Goal: Task Accomplishment & Management: Use online tool/utility

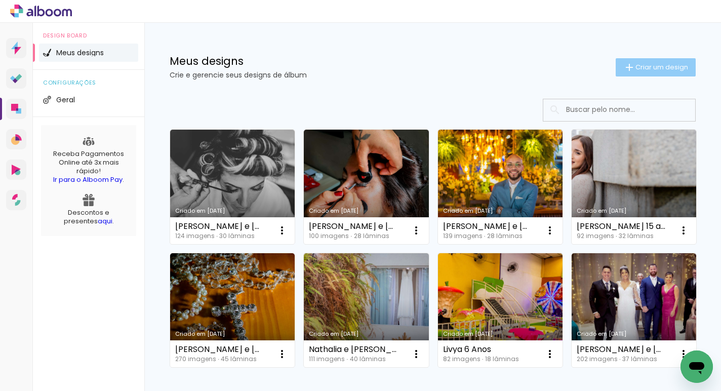
click at [635, 67] on span "Criar um design" at bounding box center [661, 67] width 53 height 7
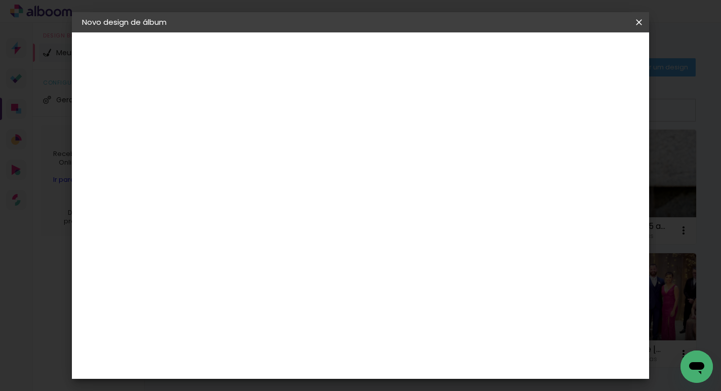
click at [248, 144] on div at bounding box center [248, 144] width 0 height 1
type input "orçamento 15 anos foto"
type paper-input "orçamento 15 anos foto"
click at [0, 0] on slot "Avançar" at bounding box center [0, 0] width 0 height 0
click at [0, 0] on slot "Tamanho Livre" at bounding box center [0, 0] width 0 height 0
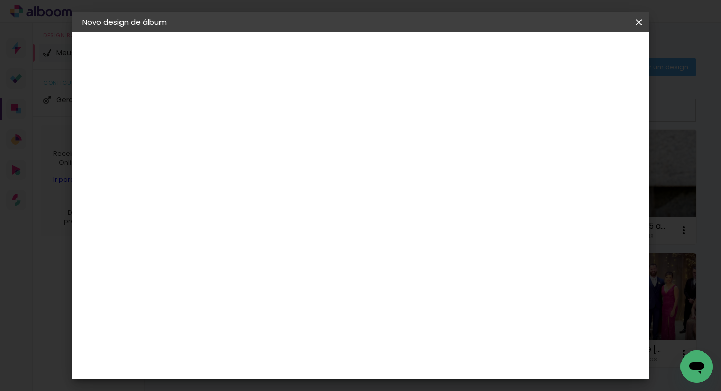
click at [0, 0] on slot "Avançar" at bounding box center [0, 0] width 0 height 0
drag, startPoint x: 334, startPoint y: 157, endPoint x: 376, endPoint y: 158, distance: 42.0
click at [376, 158] on div "30 cm" at bounding box center [343, 158] width 158 height 25
click at [339, 161] on span "30" at bounding box center [337, 158] width 17 height 15
drag, startPoint x: 333, startPoint y: 158, endPoint x: 363, endPoint y: 159, distance: 30.4
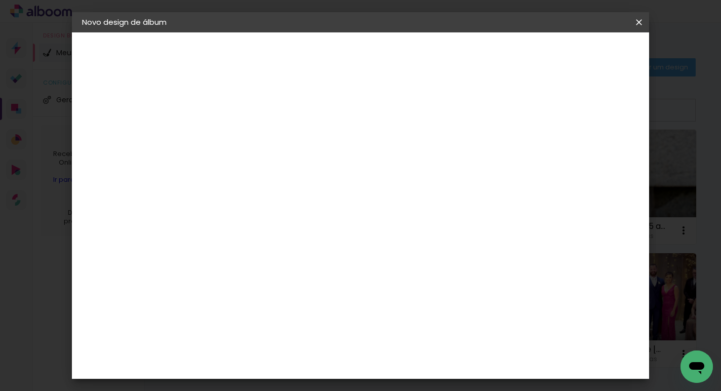
click at [363, 159] on div "30 cm" at bounding box center [343, 158] width 158 height 25
click at [362, 162] on div "30 cm" at bounding box center [343, 158] width 158 height 25
drag, startPoint x: 218, startPoint y: 269, endPoint x: 244, endPoint y: 267, distance: 26.4
click at [244, 267] on div "cm" at bounding box center [222, 268] width 50 height 158
type input "1"
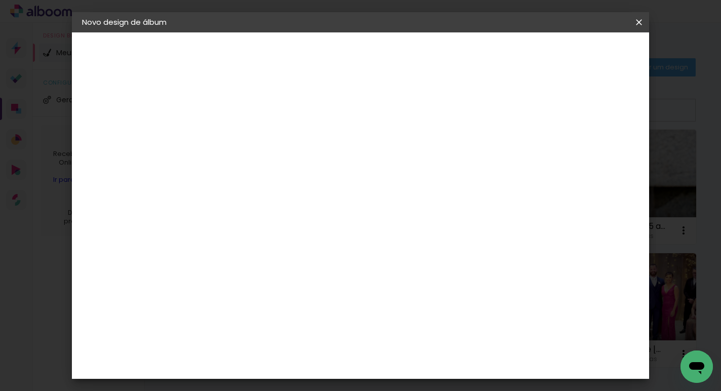
type input "29,7"
type paper-input "29,7"
drag, startPoint x: 359, startPoint y: 160, endPoint x: 311, endPoint y: 160, distance: 47.6
click at [312, 160] on div "30 cm" at bounding box center [343, 158] width 158 height 25
click at [332, 157] on span "30" at bounding box center [337, 158] width 17 height 15
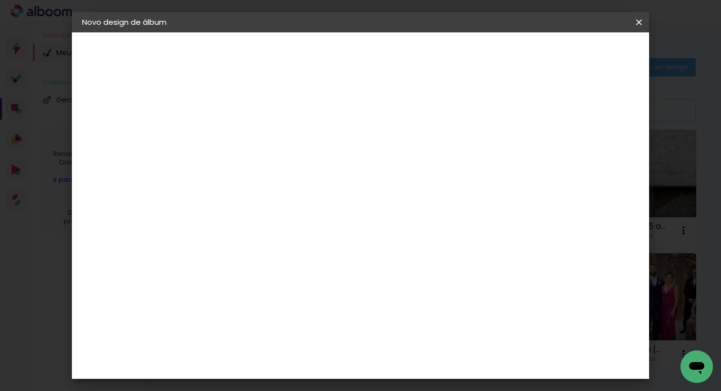
drag, startPoint x: 327, startPoint y: 158, endPoint x: 342, endPoint y: 160, distance: 14.3
click at [342, 160] on span "30" at bounding box center [337, 158] width 17 height 15
click at [366, 158] on div "30 cm" at bounding box center [343, 158] width 158 height 25
drag, startPoint x: 414, startPoint y: 303, endPoint x: 453, endPoint y: 303, distance: 39.0
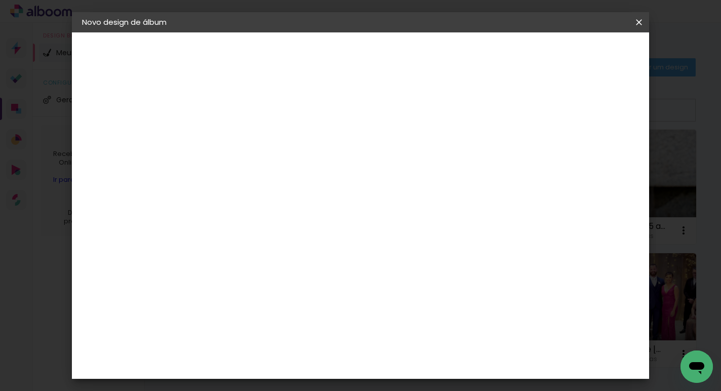
click at [453, 303] on div "cm" at bounding box center [422, 300] width 316 height 35
type input "2"
type input "21"
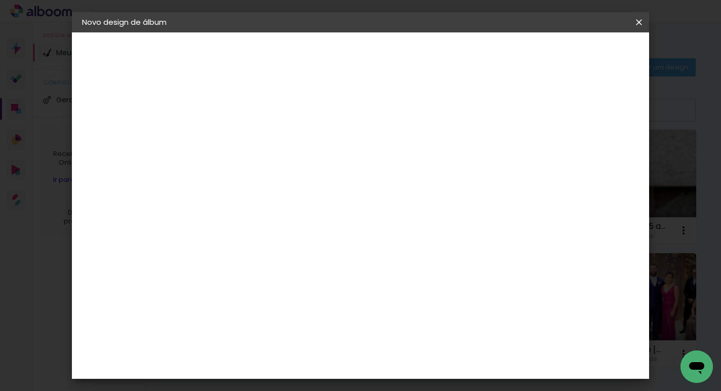
type paper-input "21"
click at [418, 57] on span "Iniciar design" at bounding box center [405, 57] width 23 height 14
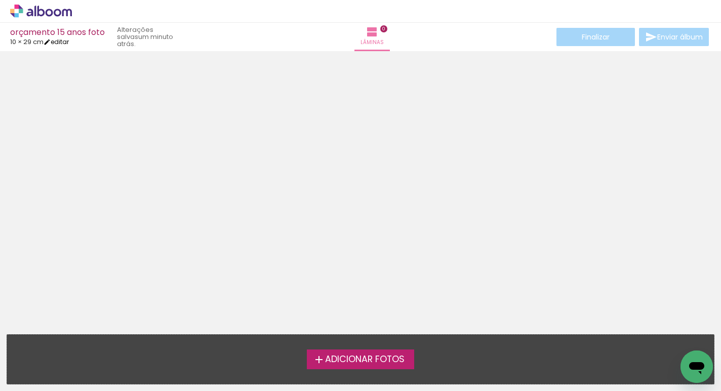
click at [67, 42] on link "editar" at bounding box center [56, 41] width 25 height 9
type input "29,7"
type input "21"
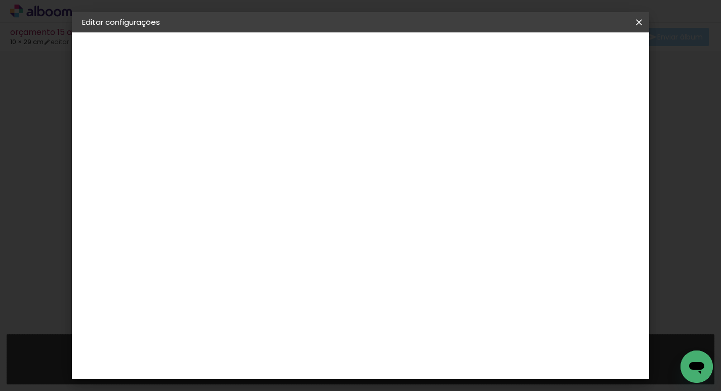
drag, startPoint x: 310, startPoint y: 260, endPoint x: 370, endPoint y: 261, distance: 59.7
click at [370, 209] on div "10.5 cm cm cm mm A maioria das encadernadoras sugere 5mm de sangria." at bounding box center [295, 168] width 185 height 81
type input "15"
type paper-input "15"
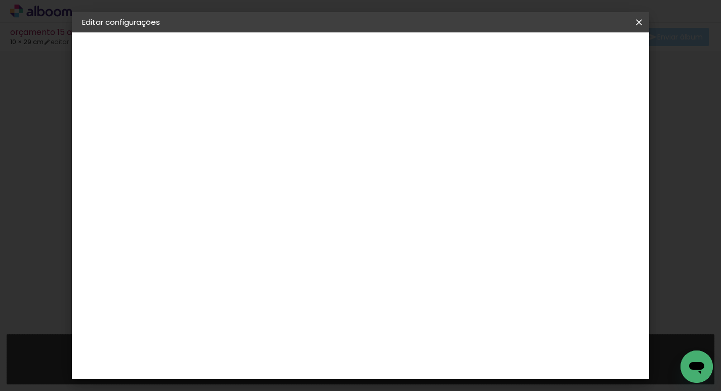
drag, startPoint x: 416, startPoint y: 274, endPoint x: 457, endPoint y: 279, distance: 41.8
click at [457, 279] on div "cm" at bounding box center [422, 276] width 207 height 35
type input "2"
type input "30"
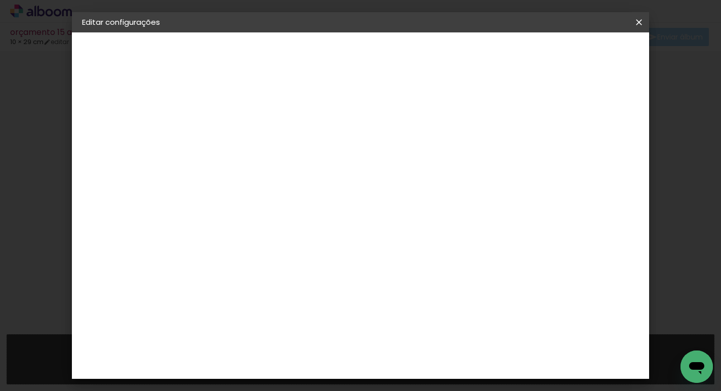
type paper-input "30"
click at [564, 53] on span "Salvar configurações" at bounding box center [537, 53] width 75 height 7
click at [575, 55] on span "Salvar configurações" at bounding box center [537, 53] width 75 height 7
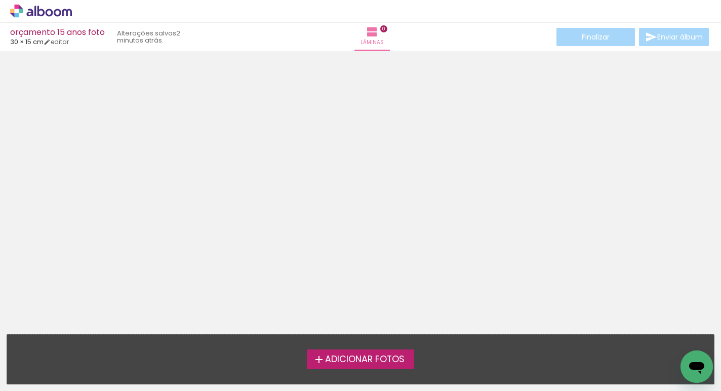
click at [513, 63] on div at bounding box center [360, 189] width 721 height 269
click at [490, 50] on div "orçamento 15 anos foto 30 × 15 cm editar 2 minutos atrás. Lâminas 0 Finalizar E…" at bounding box center [360, 25] width 721 height 51
click at [346, 355] on span "Adicionar Fotos" at bounding box center [364, 359] width 79 height 9
click at [0, 0] on input "file" at bounding box center [0, 0] width 0 height 0
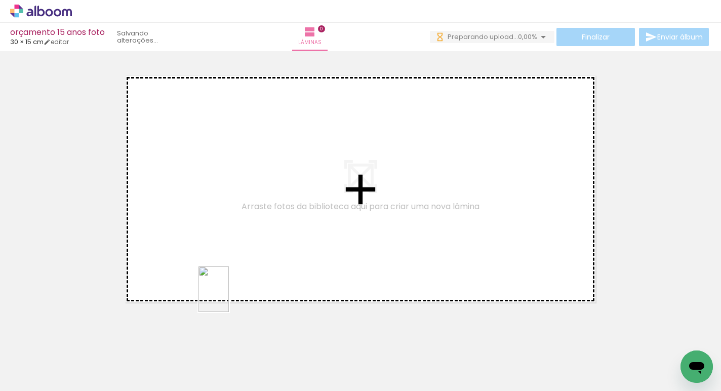
drag, startPoint x: 222, startPoint y: 361, endPoint x: 251, endPoint y: 281, distance: 84.8
click at [248, 271] on quentale-workspace at bounding box center [360, 195] width 721 height 391
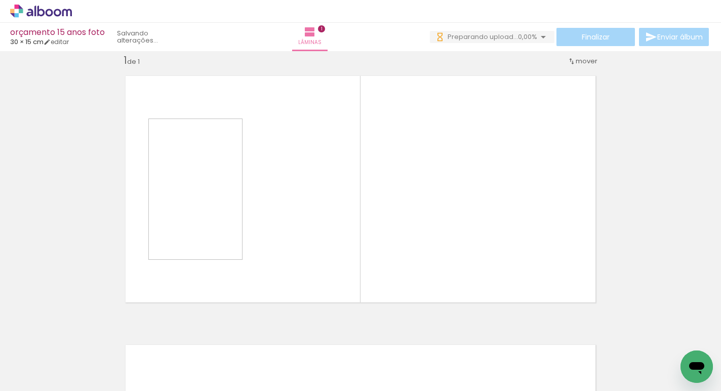
scroll to position [13, 0]
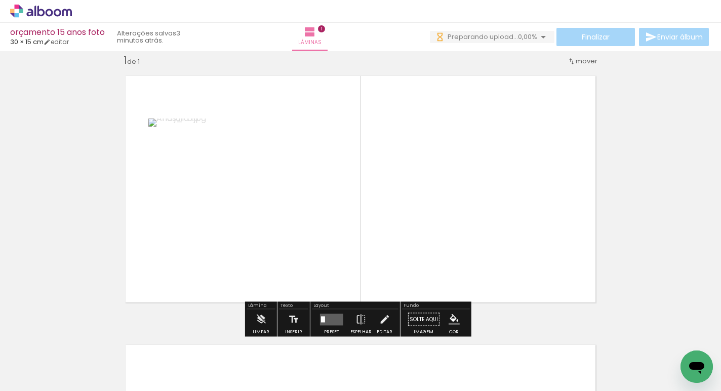
click at [214, 206] on quentale-photo at bounding box center [195, 188] width 94 height 141
click at [321, 315] on quentale-layouter at bounding box center [331, 319] width 23 height 12
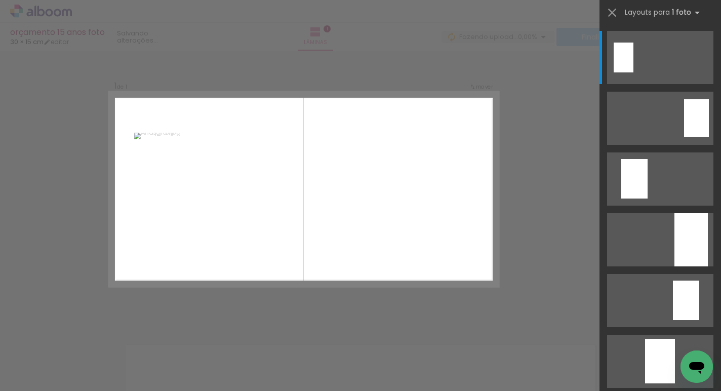
click at [190, 193] on quentale-photo at bounding box center [171, 189] width 75 height 113
click at [353, 170] on quentale-layouter at bounding box center [304, 189] width 390 height 195
click at [192, 211] on quentale-photo at bounding box center [171, 189] width 75 height 113
click at [462, 41] on div at bounding box center [360, 25] width 721 height 51
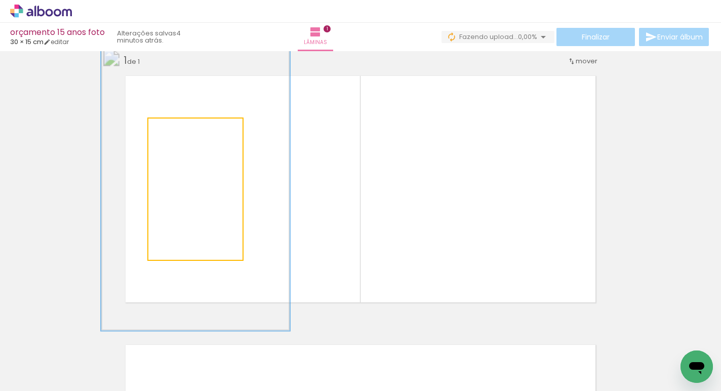
drag, startPoint x: 168, startPoint y: 129, endPoint x: 200, endPoint y: 168, distance: 51.4
click at [233, 121] on div "P&B Largura Cor" at bounding box center [198, 121] width 94 height 0
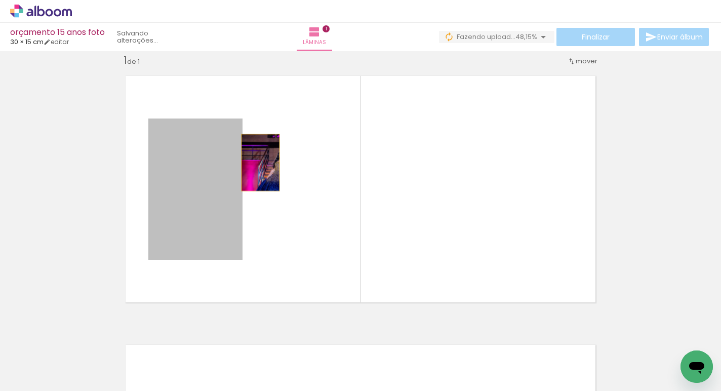
drag, startPoint x: 200, startPoint y: 168, endPoint x: 255, endPoint y: 162, distance: 54.9
click at [255, 162] on quentale-layouter at bounding box center [360, 188] width 487 height 243
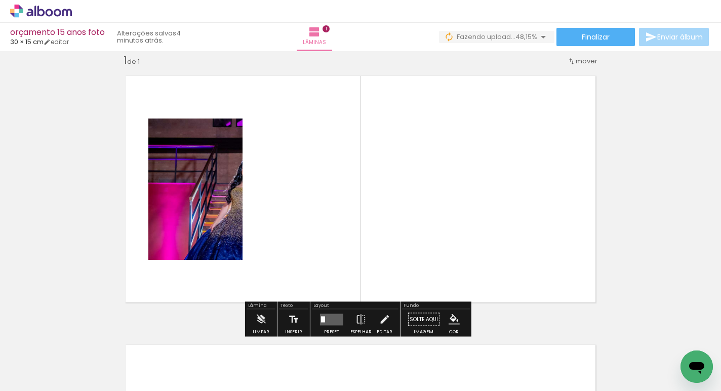
click at [205, 224] on quentale-photo at bounding box center [195, 188] width 94 height 141
click at [325, 319] on quentale-layouter at bounding box center [331, 319] width 23 height 12
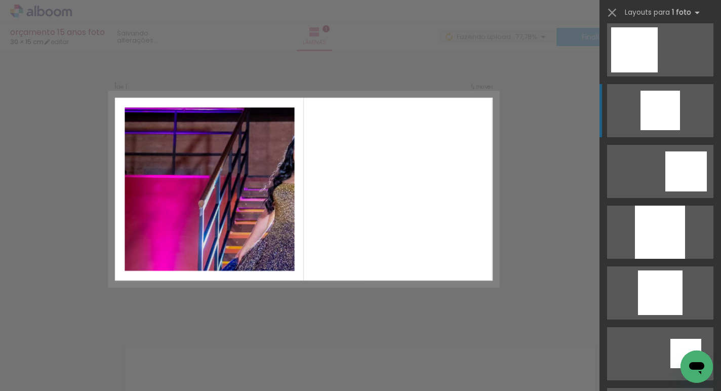
scroll to position [952, 0]
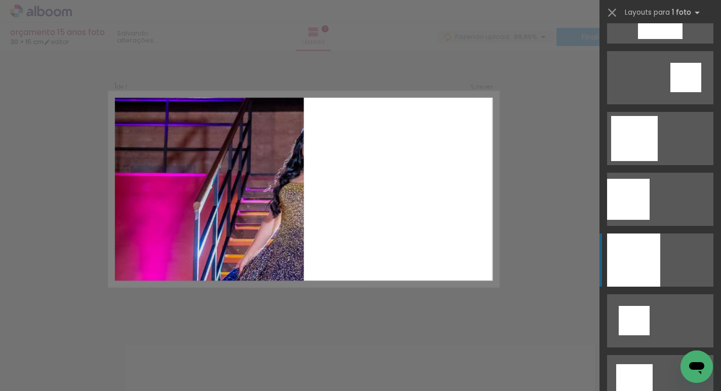
click at [641, 262] on div at bounding box center [633, 259] width 53 height 53
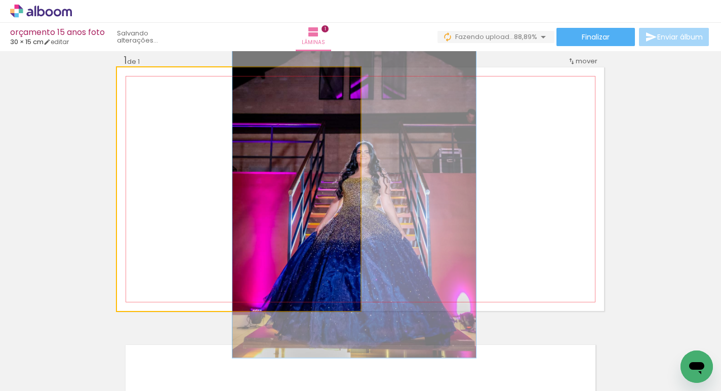
drag, startPoint x: 175, startPoint y: 79, endPoint x: 86, endPoint y: 101, distance: 91.7
type paper-slider "100"
click at [86, 101] on div "Inserir lâmina 1 de 1" at bounding box center [360, 311] width 721 height 538
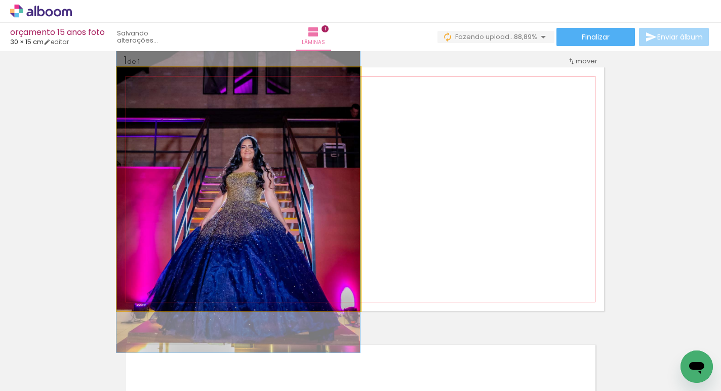
drag, startPoint x: 284, startPoint y: 177, endPoint x: 163, endPoint y: 172, distance: 121.1
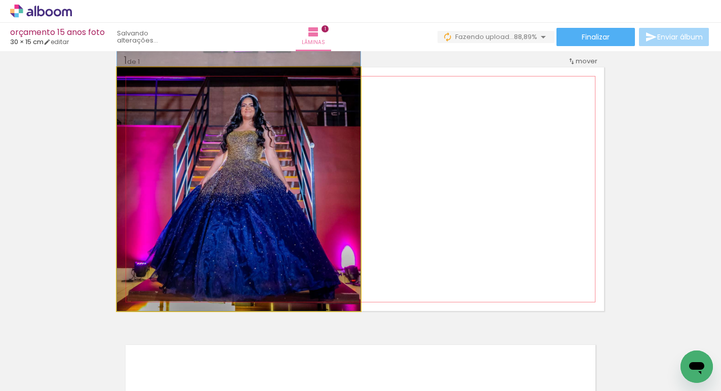
drag, startPoint x: 289, startPoint y: 213, endPoint x: 278, endPoint y: 154, distance: 59.7
drag, startPoint x: 138, startPoint y: 77, endPoint x: 86, endPoint y: 91, distance: 53.4
click at [86, 91] on div "Inserir lâmina 1 de 1" at bounding box center [360, 311] width 721 height 538
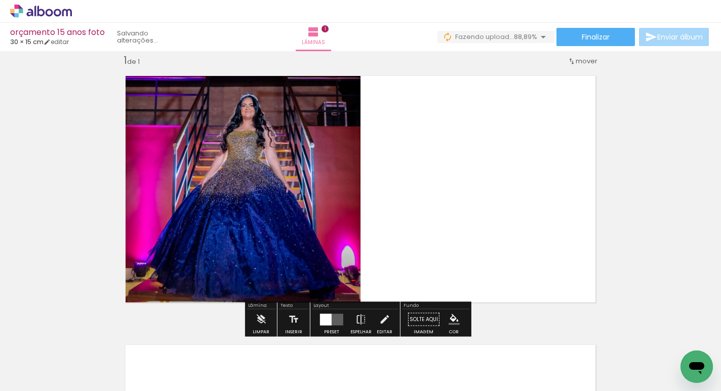
click at [431, 184] on quentale-layouter at bounding box center [360, 188] width 487 height 243
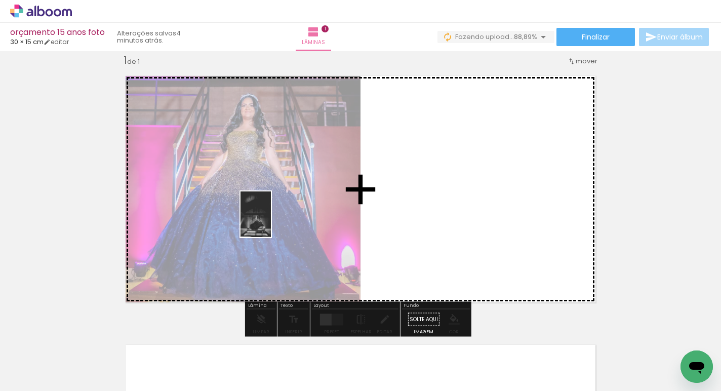
drag, startPoint x: 276, startPoint y: 357, endPoint x: 271, endPoint y: 222, distance: 135.2
click at [271, 222] on quentale-workspace at bounding box center [360, 195] width 721 height 391
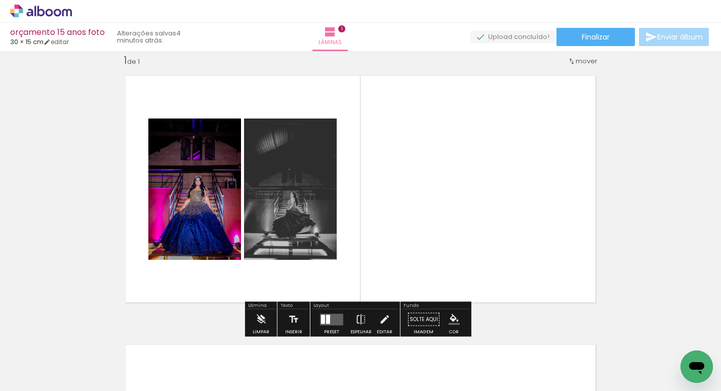
click at [202, 145] on quentale-photo at bounding box center [194, 188] width 93 height 141
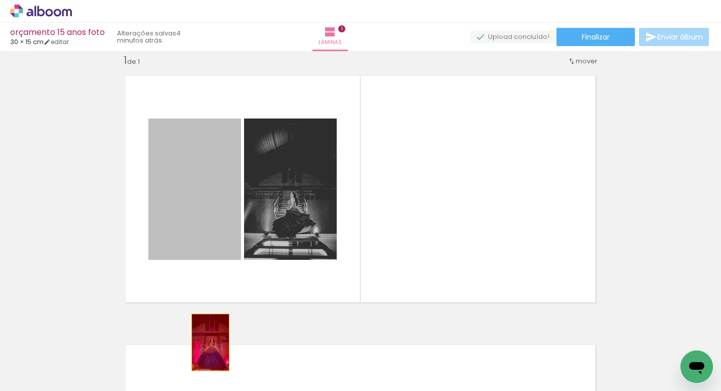
drag, startPoint x: 201, startPoint y: 151, endPoint x: 241, endPoint y: 204, distance: 65.8
click at [208, 351] on quentale-workspace at bounding box center [360, 195] width 721 height 391
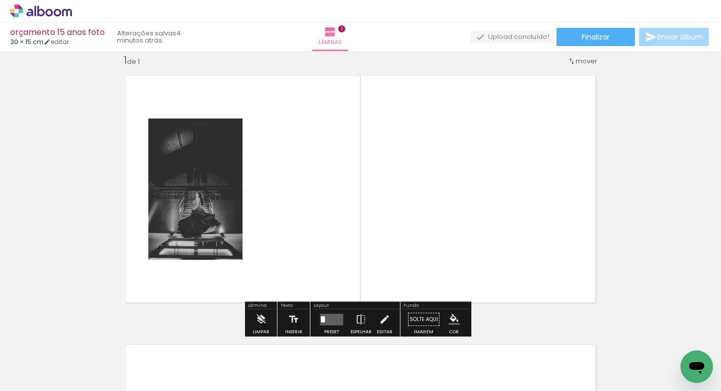
click at [193, 219] on quentale-photo at bounding box center [195, 188] width 94 height 141
drag, startPoint x: 324, startPoint y: 317, endPoint x: 545, endPoint y: 262, distance: 227.5
click at [324, 317] on quentale-layouter at bounding box center [331, 319] width 23 height 12
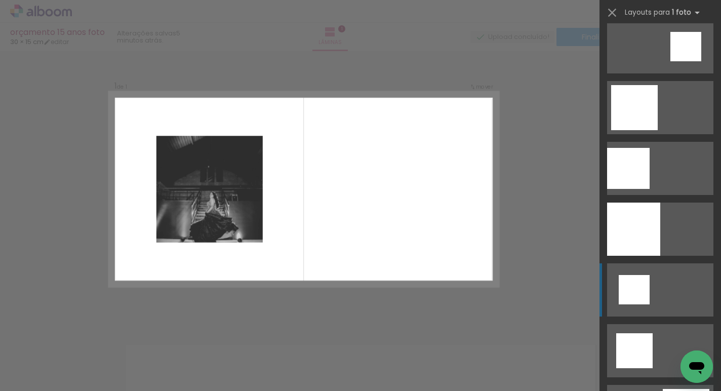
scroll to position [983, 0]
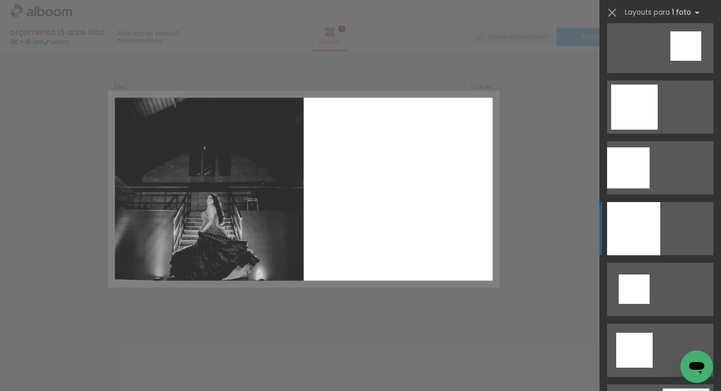
click at [633, 230] on div at bounding box center [633, 228] width 53 height 53
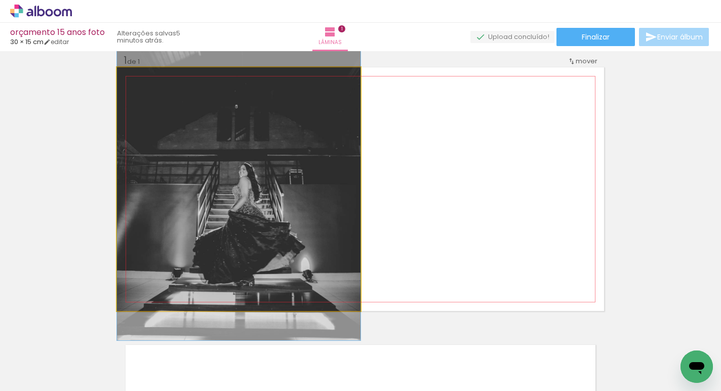
drag, startPoint x: 259, startPoint y: 191, endPoint x: 251, endPoint y: 163, distance: 29.0
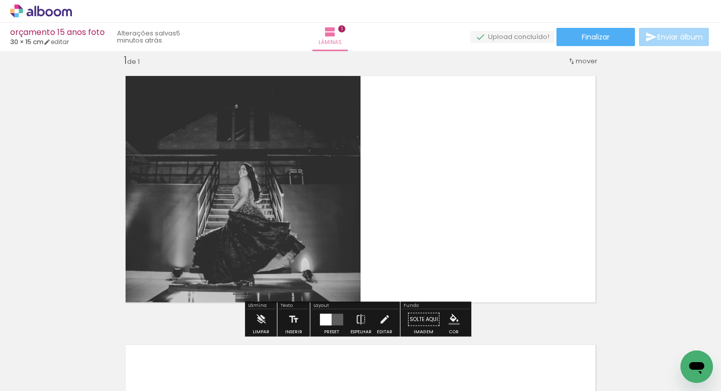
click at [434, 197] on quentale-layouter at bounding box center [360, 188] width 487 height 243
click at [613, 189] on div "Inserir lâmina 1 de 1" at bounding box center [360, 311] width 721 height 538
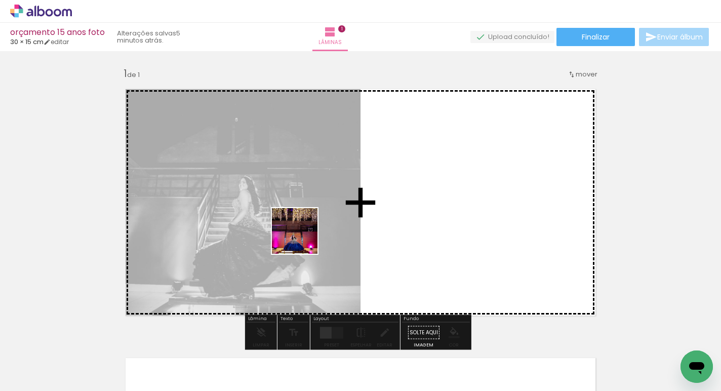
drag, startPoint x: 451, startPoint y: 353, endPoint x: 271, endPoint y: 229, distance: 218.7
click at [271, 229] on quentale-workspace at bounding box center [360, 195] width 721 height 391
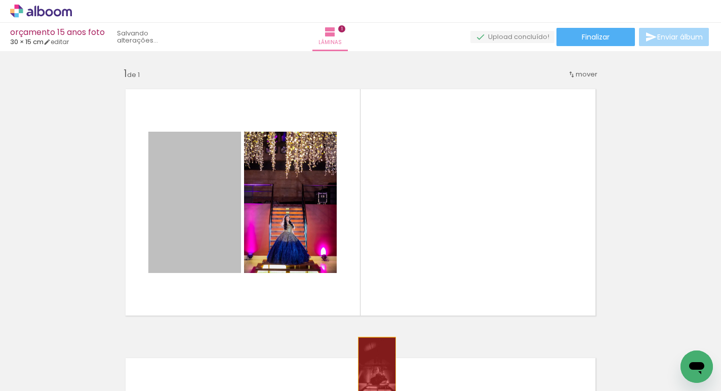
drag, startPoint x: 196, startPoint y: 202, endPoint x: 373, endPoint y: 365, distance: 240.4
click at [373, 365] on quentale-workspace at bounding box center [360, 195] width 721 height 391
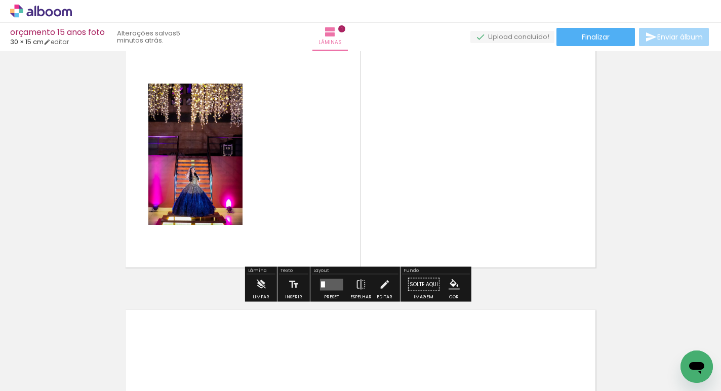
scroll to position [72, 0]
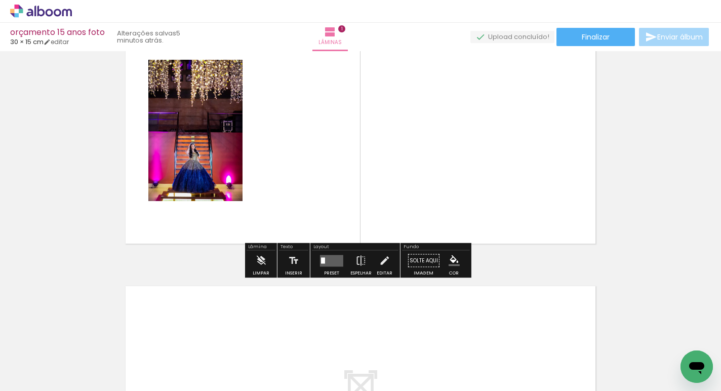
click at [321, 260] on div at bounding box center [323, 260] width 4 height 6
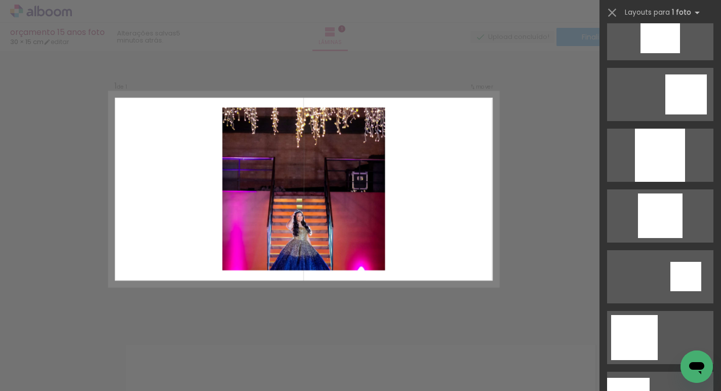
scroll to position [1015, 0]
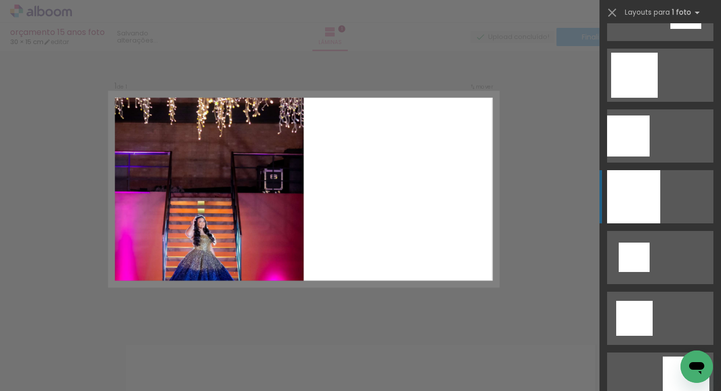
click at [638, 182] on div at bounding box center [633, 196] width 53 height 53
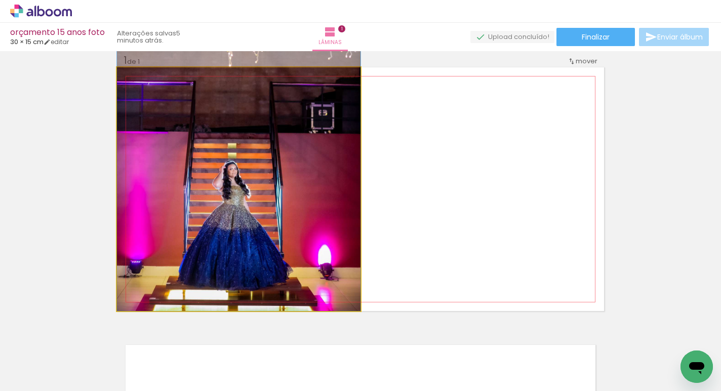
drag, startPoint x: 261, startPoint y: 236, endPoint x: 272, endPoint y: 165, distance: 72.2
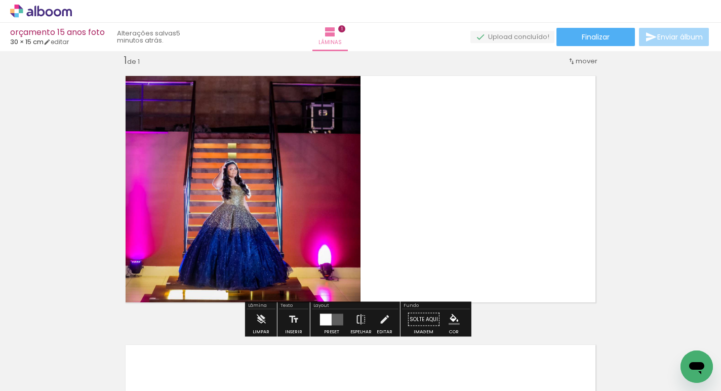
click at [433, 209] on quentale-layouter at bounding box center [360, 188] width 487 height 243
click at [258, 319] on iron-icon at bounding box center [260, 319] width 11 height 20
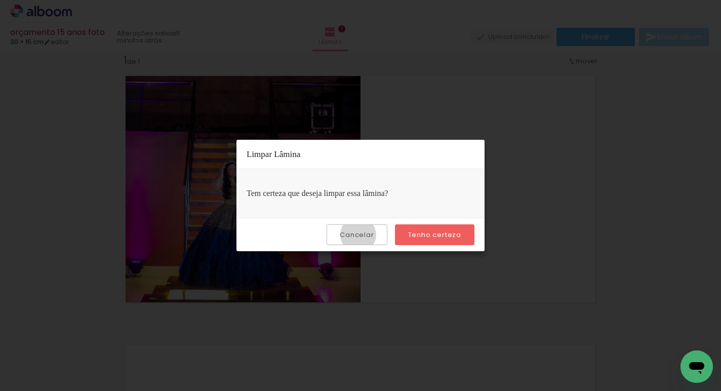
click at [0, 0] on slot "Cancelar" at bounding box center [0, 0] width 0 height 0
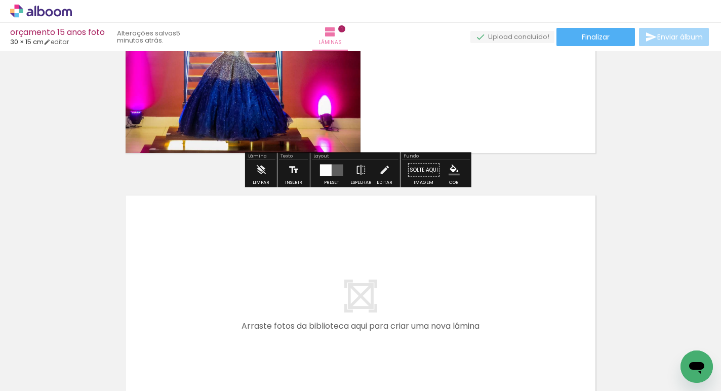
scroll to position [102, 0]
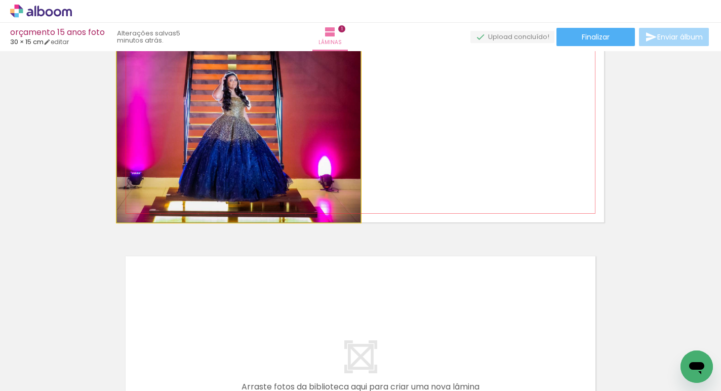
click at [304, 160] on quentale-photo at bounding box center [238, 100] width 243 height 243
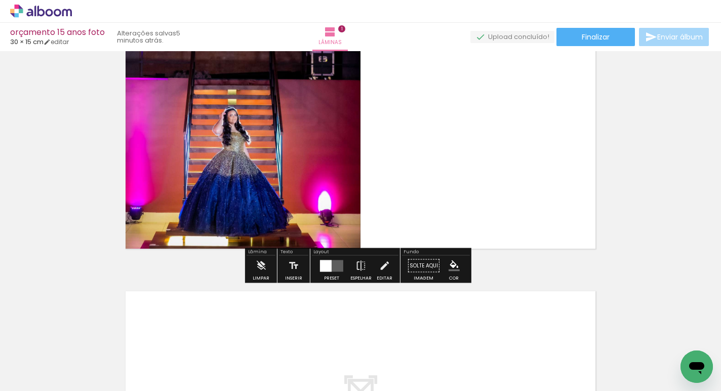
scroll to position [79, 0]
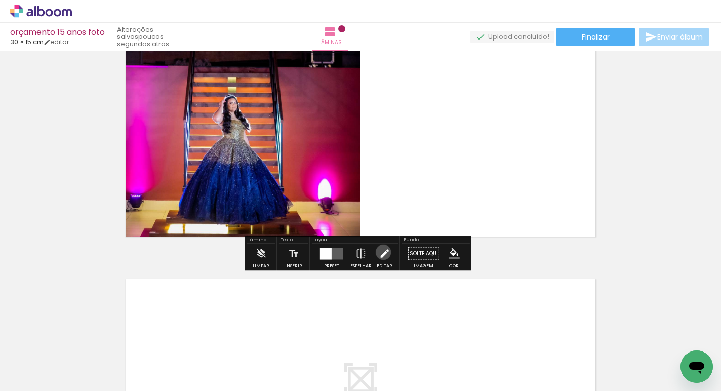
click at [381, 252] on iron-icon at bounding box center [384, 253] width 11 height 20
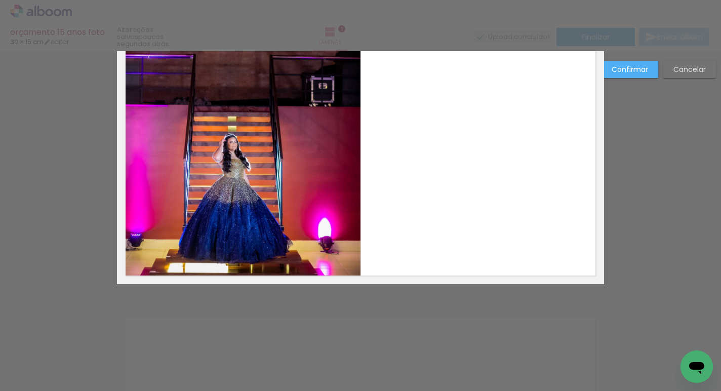
scroll to position [13, 0]
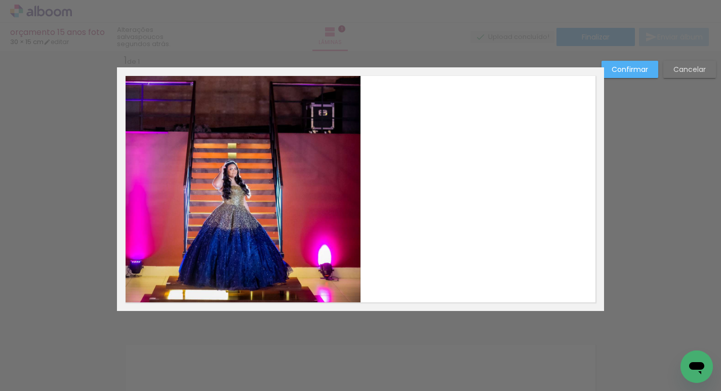
click at [386, 249] on quentale-layouter at bounding box center [360, 188] width 487 height 243
click at [293, 247] on quentale-photo at bounding box center [238, 188] width 243 height 243
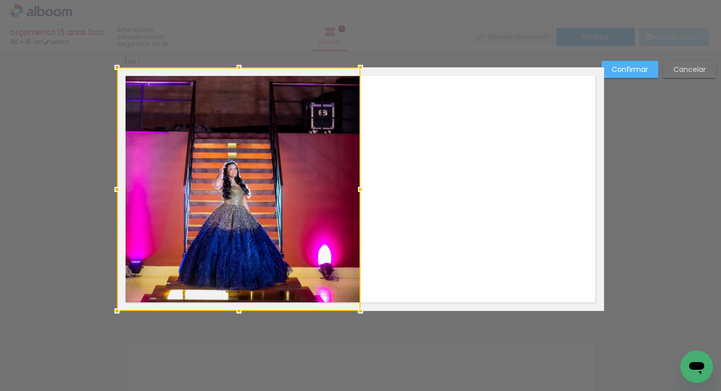
click at [613, 223] on div "Confirmar Cancelar" at bounding box center [360, 319] width 721 height 562
click at [0, 0] on slot "Confirmar" at bounding box center [0, 0] width 0 height 0
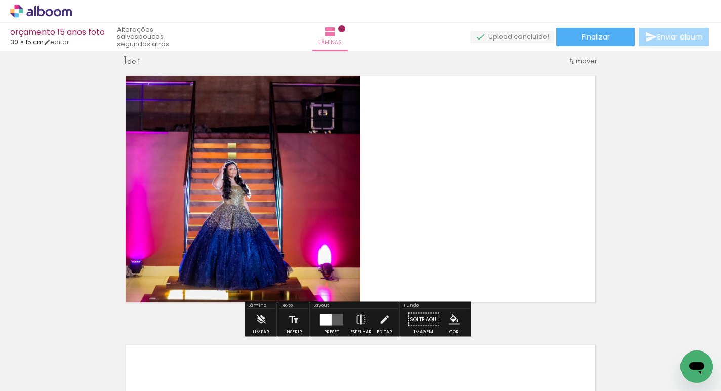
click at [422, 319] on paper-button "Solte aqui Imagem" at bounding box center [423, 322] width 36 height 26
click at [416, 319] on paper-button "Solte aqui Imagem" at bounding box center [423, 322] width 36 height 26
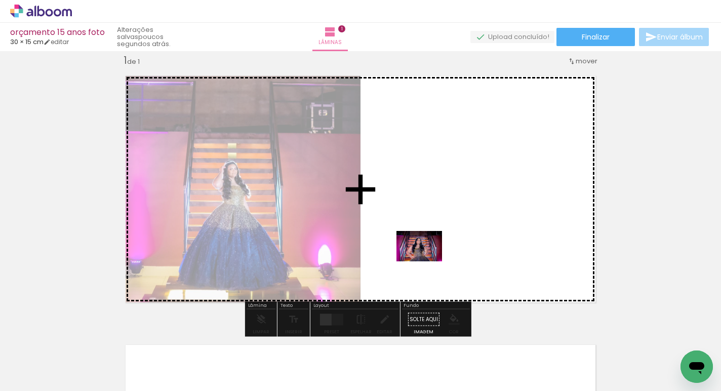
drag, startPoint x: 397, startPoint y: 351, endPoint x: 427, endPoint y: 261, distance: 94.9
click at [427, 261] on quentale-workspace at bounding box center [360, 195] width 721 height 391
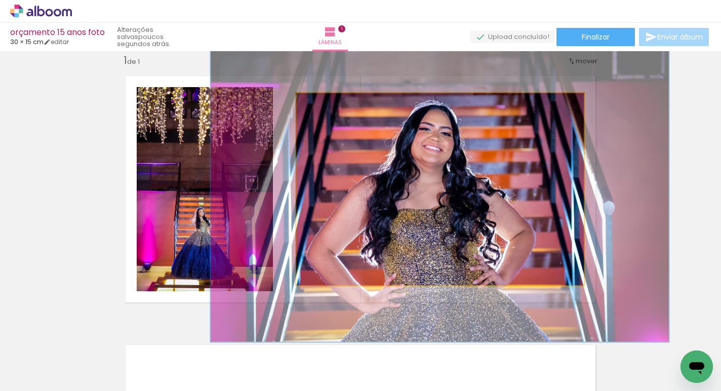
drag, startPoint x: 317, startPoint y: 104, endPoint x: 338, endPoint y: 110, distance: 22.0
click at [338, 110] on div at bounding box center [341, 104] width 16 height 16
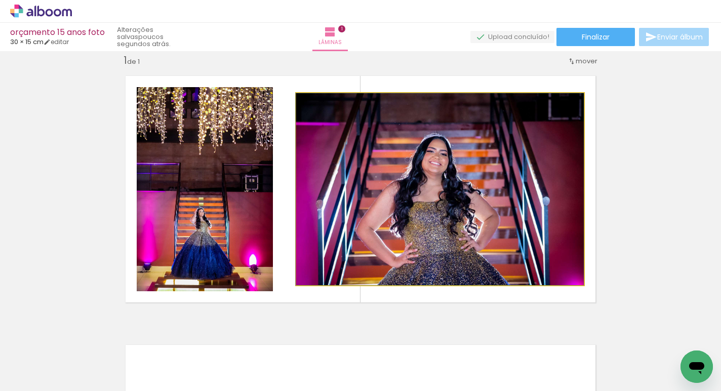
drag, startPoint x: 340, startPoint y: 104, endPoint x: 297, endPoint y: 115, distance: 44.9
type paper-slider "100"
click at [297, 115] on quentale-photo at bounding box center [440, 189] width 288 height 192
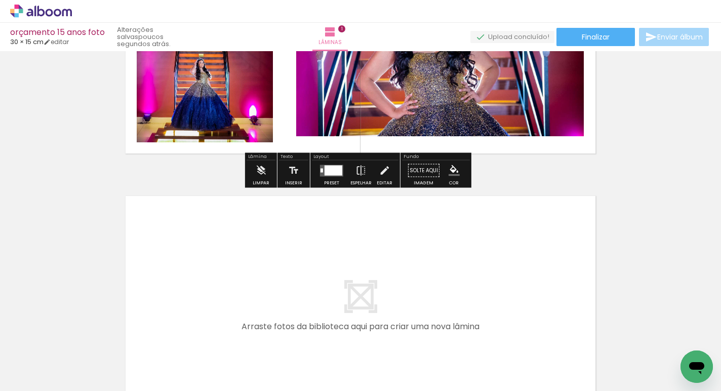
scroll to position [163, 0]
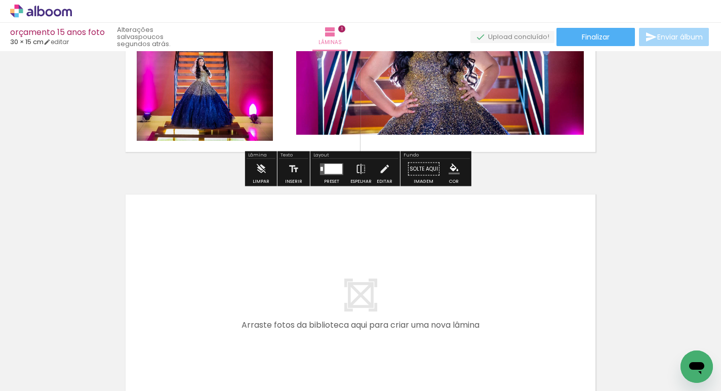
click at [452, 170] on iron-icon "color picker" at bounding box center [453, 168] width 11 height 11
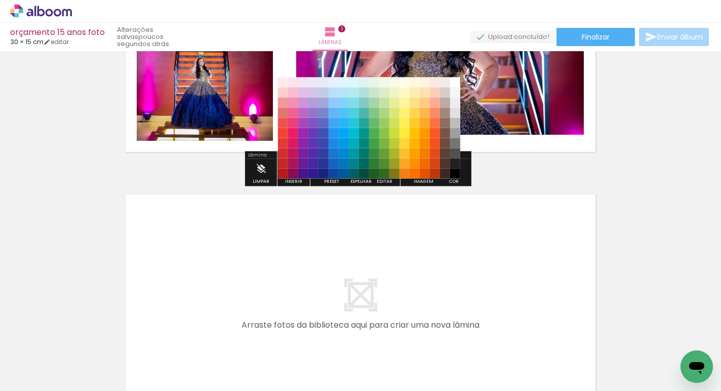
click at [494, 176] on div "Inserir lâmina 1 de 1" at bounding box center [360, 160] width 721 height 538
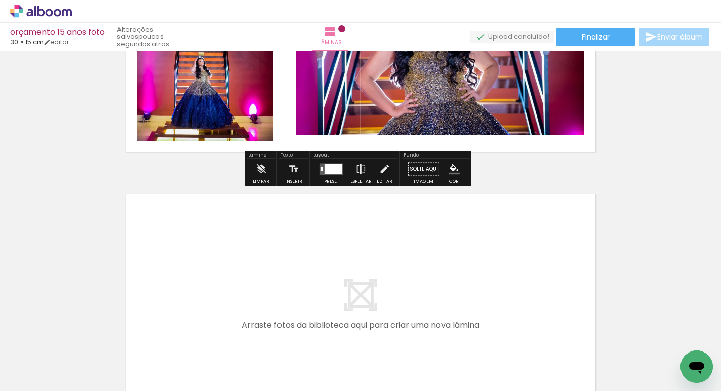
click at [416, 171] on paper-button "Solte aqui Imagem" at bounding box center [423, 172] width 36 height 26
click at [421, 182] on paper-button "Solte aqui Imagem" at bounding box center [423, 172] width 36 height 26
click at [379, 167] on iron-icon at bounding box center [384, 169] width 11 height 20
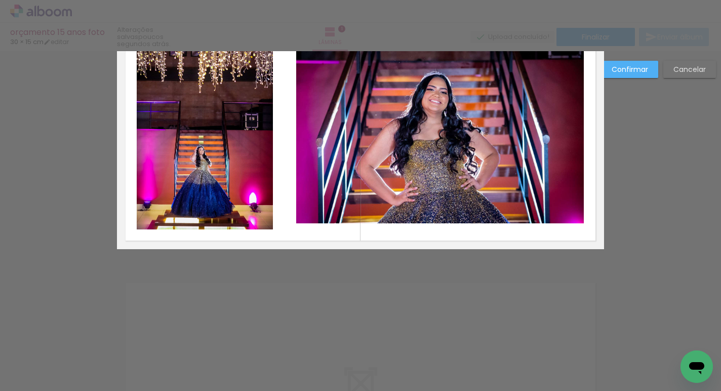
scroll to position [13, 0]
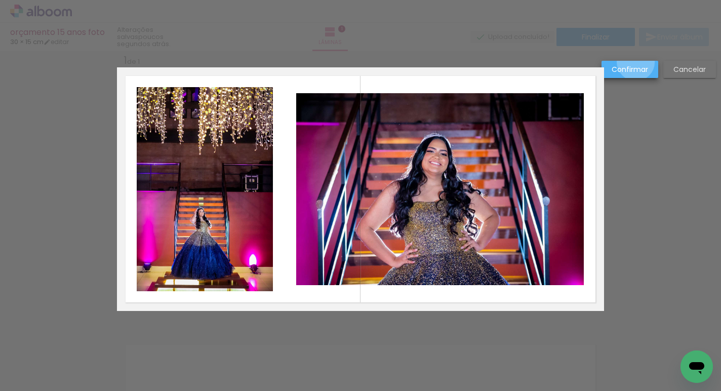
click at [636, 62] on paper-button "Confirmar" at bounding box center [629, 69] width 57 height 17
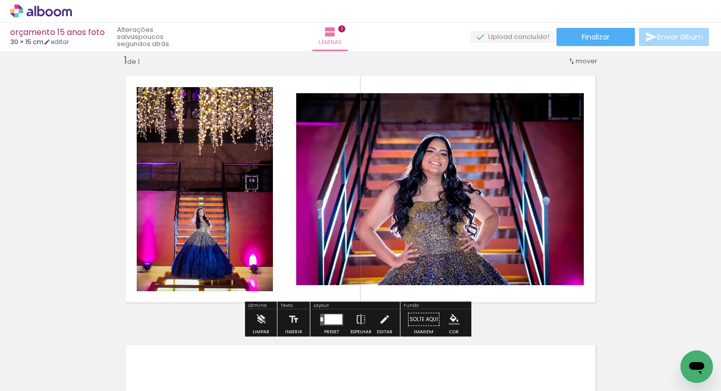
scroll to position [32, 0]
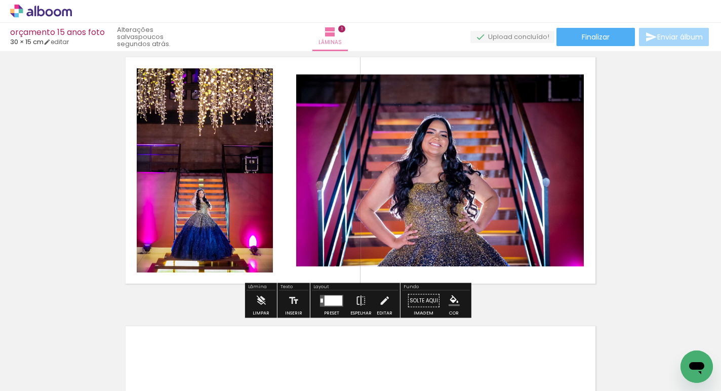
click at [623, 239] on div "Inserir lâmina 1 de 1" at bounding box center [360, 292] width 721 height 538
click at [304, 190] on quentale-photo at bounding box center [440, 170] width 288 height 192
click at [380, 302] on iron-icon at bounding box center [384, 301] width 11 height 20
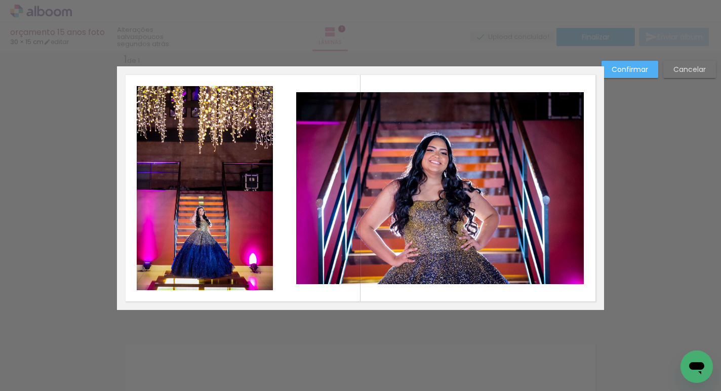
scroll to position [13, 0]
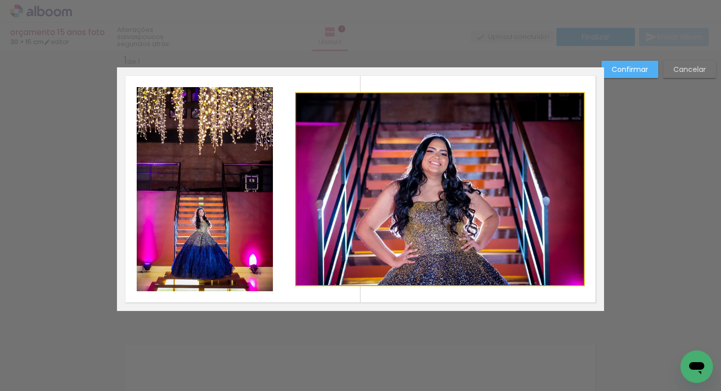
drag, startPoint x: 422, startPoint y: 185, endPoint x: 405, endPoint y: 185, distance: 17.2
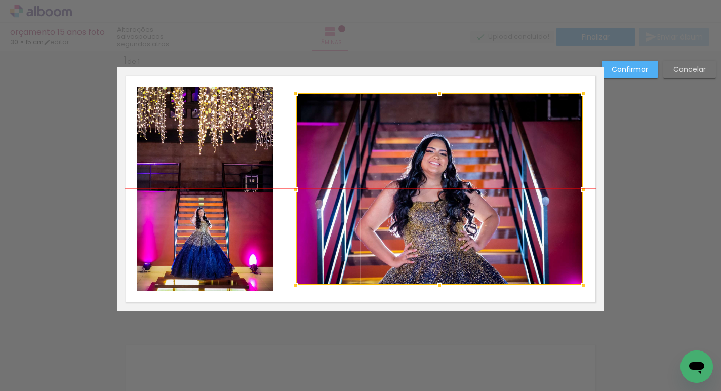
click at [344, 166] on div at bounding box center [440, 189] width 288 height 192
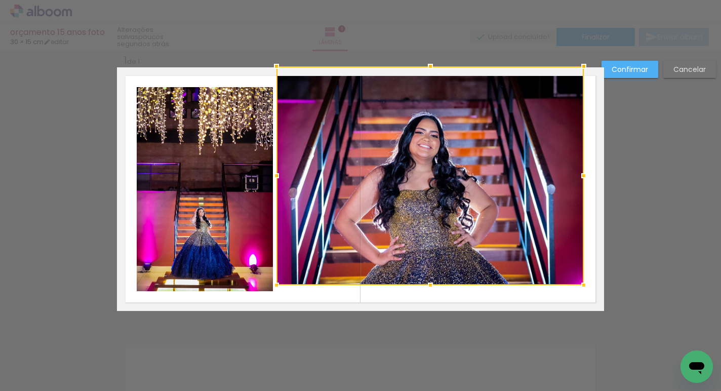
drag, startPoint x: 294, startPoint y: 94, endPoint x: 274, endPoint y: 74, distance: 28.3
click at [274, 74] on div at bounding box center [276, 66] width 20 height 20
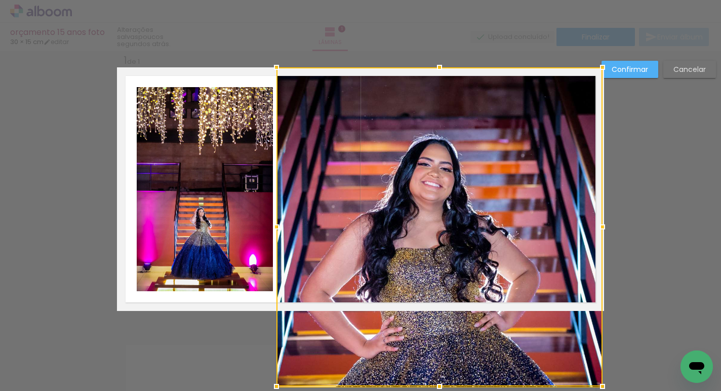
drag, startPoint x: 581, startPoint y: 284, endPoint x: 617, endPoint y: 248, distance: 50.8
click at [617, 248] on div "Inserir lâmina 1 de 1 Confirmar Cancelar" at bounding box center [360, 319] width 721 height 562
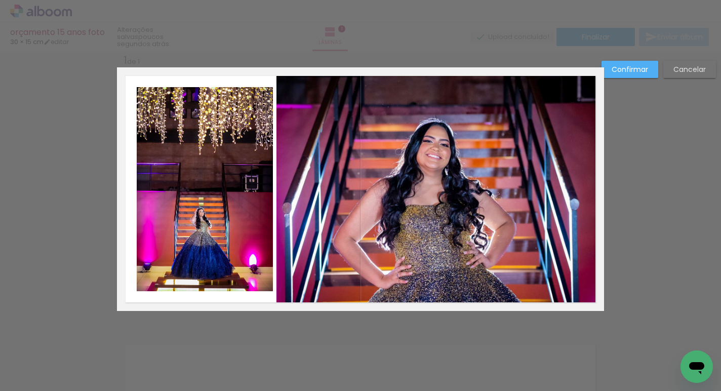
click at [545, 276] on quentale-photo at bounding box center [439, 188] width 326 height 243
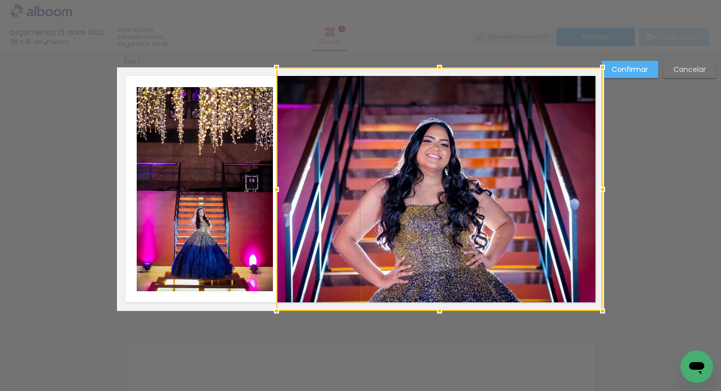
click at [0, 0] on slot "Confirmar" at bounding box center [0, 0] width 0 height 0
